Goal: Task Accomplishment & Management: Complete application form

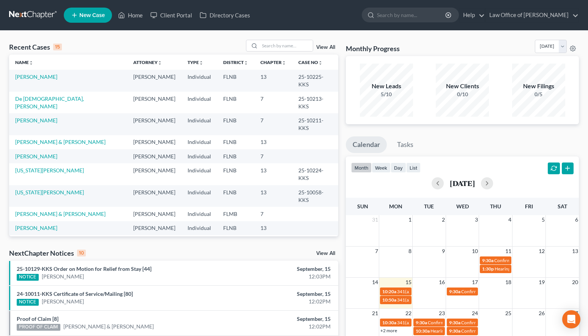
click at [402, 35] on div "Recent Cases 15 View All Name unfold_more expand_more expand_less Attorney unfo…" at bounding box center [294, 281] width 588 height 501
click at [35, 80] on link "[PERSON_NAME]" at bounding box center [36, 77] width 42 height 6
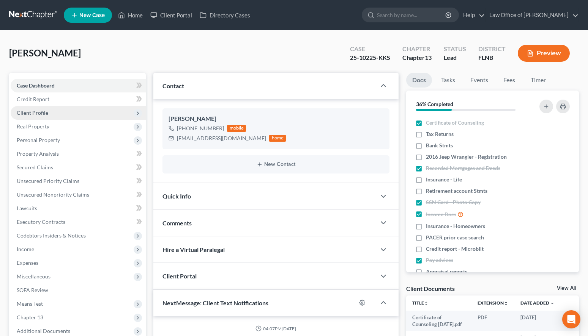
scroll to position [446, 0]
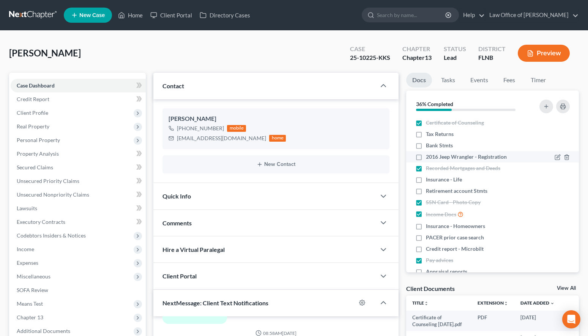
click at [426, 157] on label "2016 Jeep Wrangler - Registration" at bounding box center [466, 157] width 81 height 8
click at [429, 157] on input "2016 Jeep Wrangler - Registration" at bounding box center [431, 155] width 5 height 5
checkbox input "true"
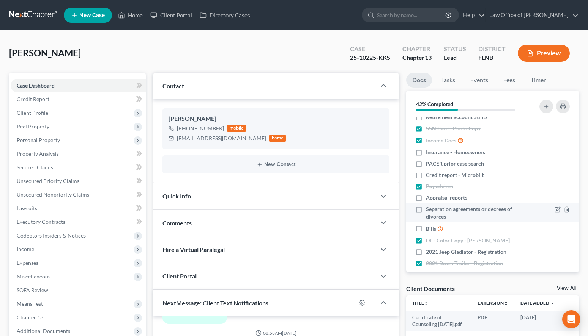
scroll to position [77, 0]
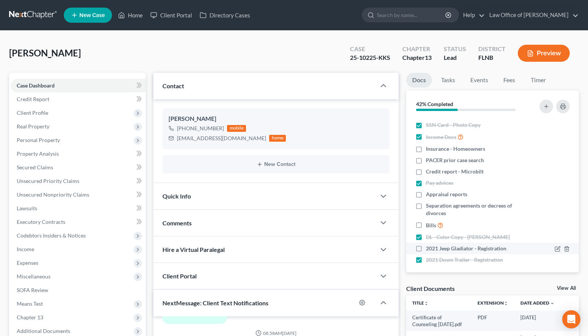
click at [426, 250] on label "2021 Jeep Gladiator - Registration" at bounding box center [466, 249] width 80 height 8
click at [429, 250] on input "2021 Jeep Gladiator - Registration" at bounding box center [431, 247] width 5 height 5
checkbox input "true"
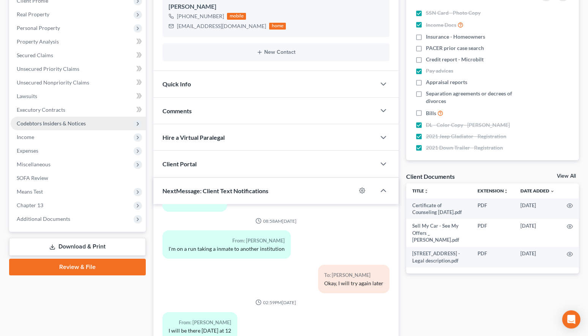
scroll to position [116, 0]
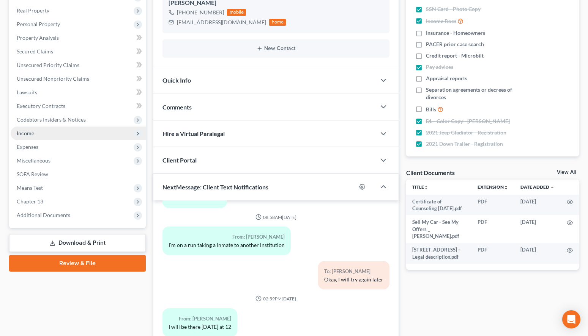
click at [36, 129] on span "Income" at bounding box center [78, 134] width 135 height 14
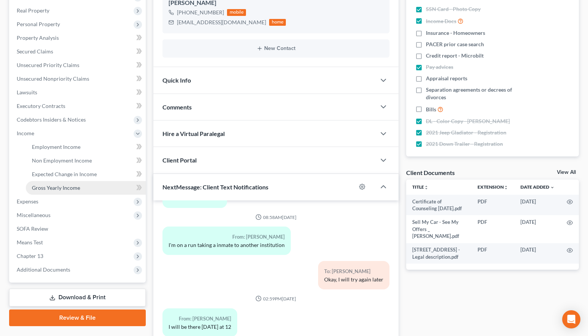
click at [73, 191] on span "Gross Yearly Income" at bounding box center [56, 188] width 48 height 6
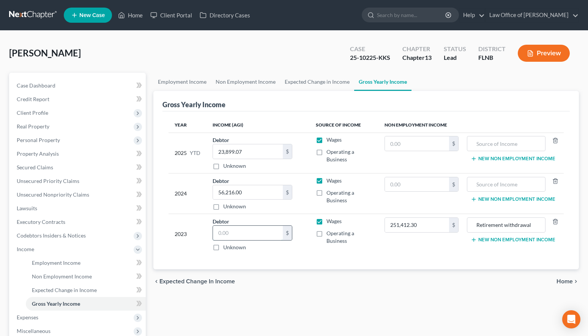
click at [262, 233] on input "text" at bounding box center [248, 233] width 70 height 14
type input "30,237.83"
click at [28, 16] on link at bounding box center [33, 15] width 49 height 14
